Goal: Task Accomplishment & Management: Manage account settings

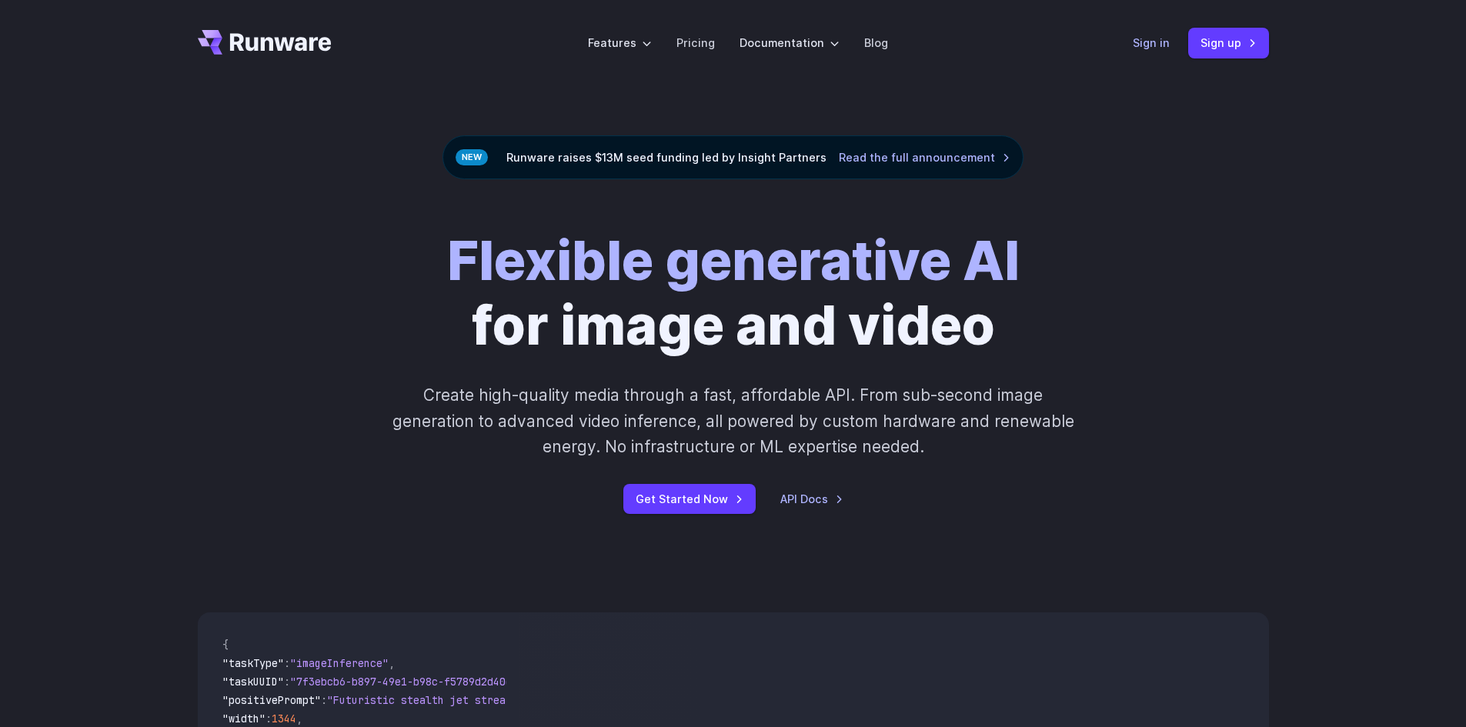
click at [1136, 51] on link "Sign in" at bounding box center [1151, 43] width 37 height 18
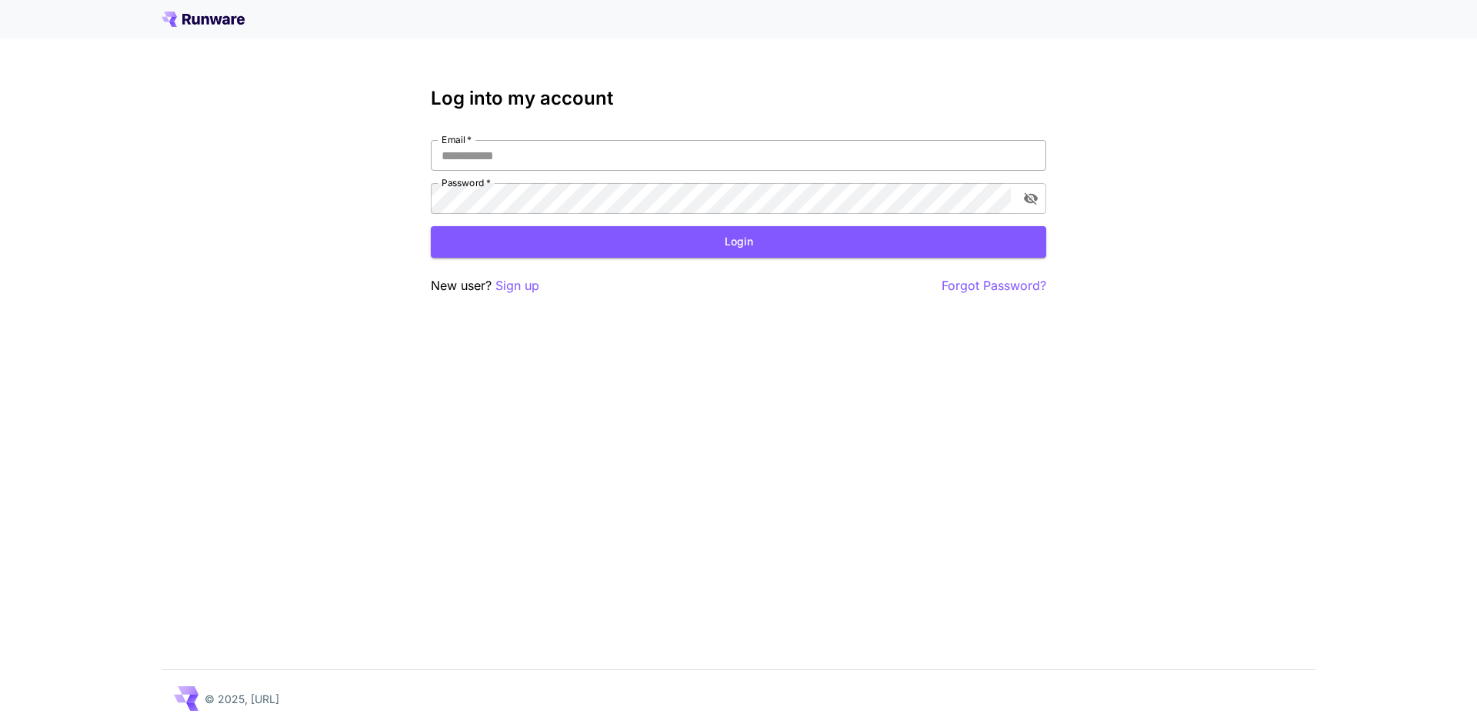
click at [551, 153] on input "Email   *" at bounding box center [739, 155] width 616 height 31
click at [549, 152] on input "Email   *" at bounding box center [739, 155] width 616 height 31
type input "*"
